Goal: Information Seeking & Learning: Learn about a topic

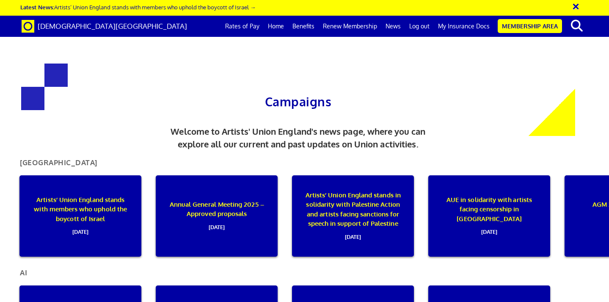
scroll to position [0, 5]
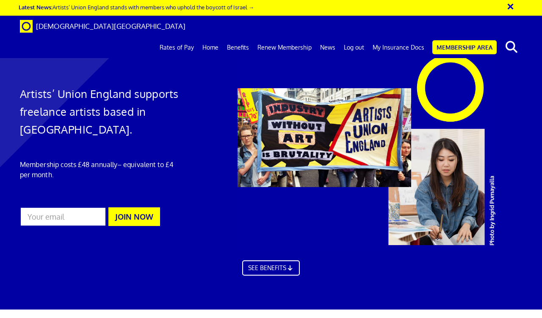
click at [510, 6] on button "×" at bounding box center [516, 5] width 21 height 14
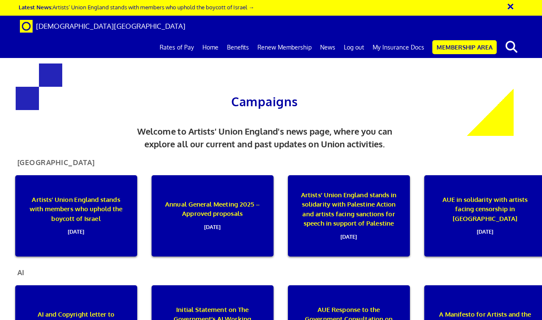
click at [512, 1] on button "×" at bounding box center [516, 5] width 21 height 14
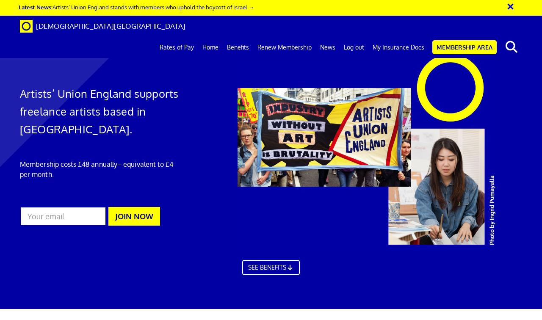
scroll to position [0, 2]
click at [507, 6] on button "×" at bounding box center [516, 5] width 21 height 14
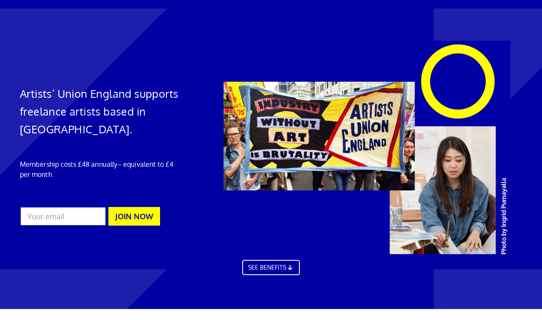
scroll to position [0, 0]
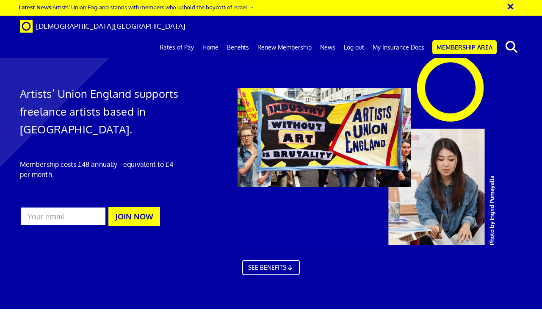
scroll to position [1100, 0]
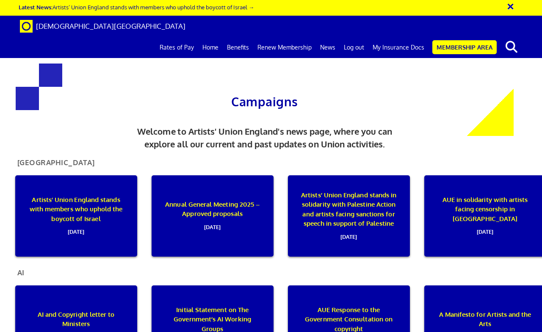
scroll to position [104, 0]
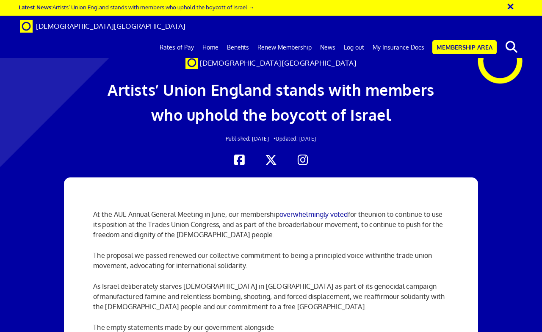
scroll to position [712, 0]
drag, startPoint x: 205, startPoint y: 125, endPoint x: 344, endPoint y: 130, distance: 138.6
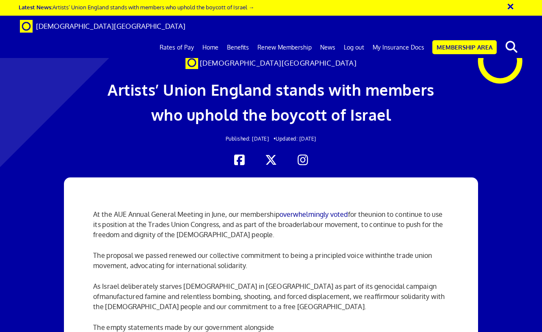
scroll to position [663, 0]
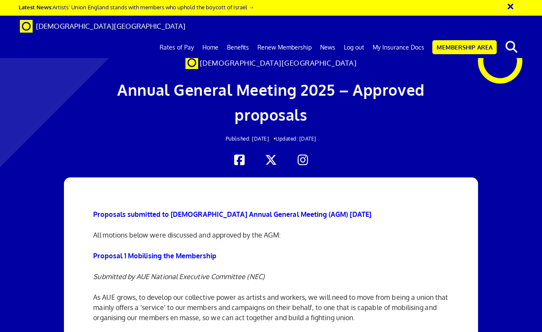
scroll to position [0, 2]
